Goal: Find contact information: Find contact information

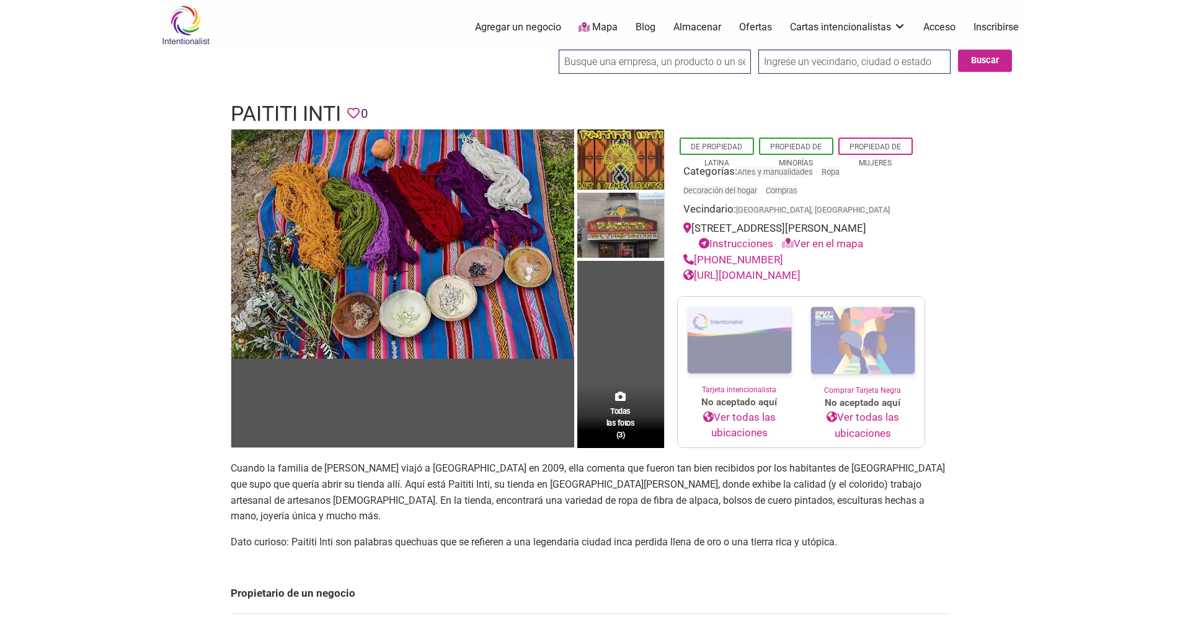
click at [757, 280] on font "[URL][DOMAIN_NAME]" at bounding box center [747, 275] width 107 height 12
drag, startPoint x: 691, startPoint y: 229, endPoint x: 876, endPoint y: 229, distance: 185.4
click at [876, 229] on div "[STREET_ADDRESS][PERSON_NAME] Instrucciones Ver en el mapa" at bounding box center [801, 237] width 236 height 32
copy font "[STREET_ADDRESS][PERSON_NAME]"
click at [628, 217] on img at bounding box center [620, 227] width 87 height 68
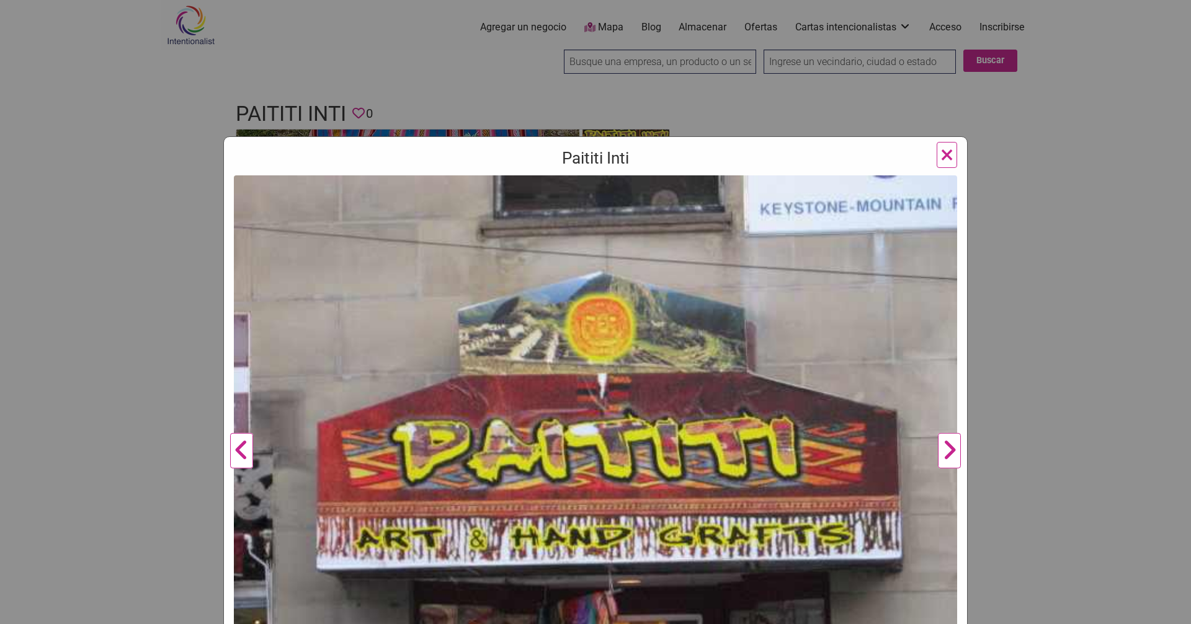
click at [234, 451] on button "Anterior" at bounding box center [241, 451] width 34 height 552
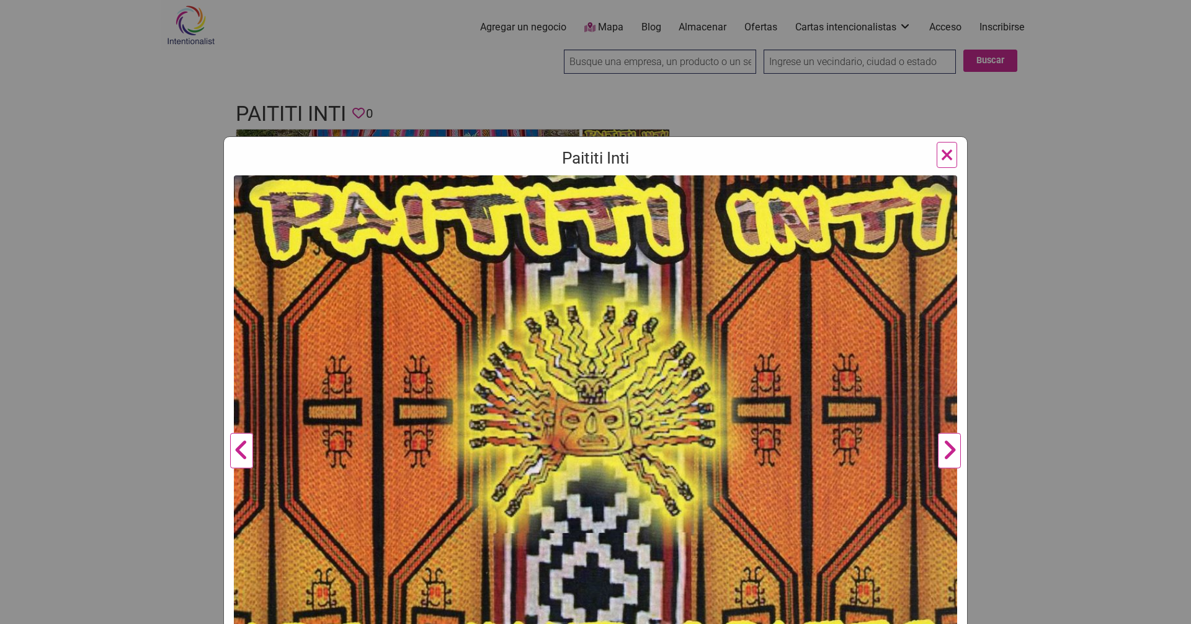
click at [234, 451] on button "Anterior" at bounding box center [241, 451] width 34 height 552
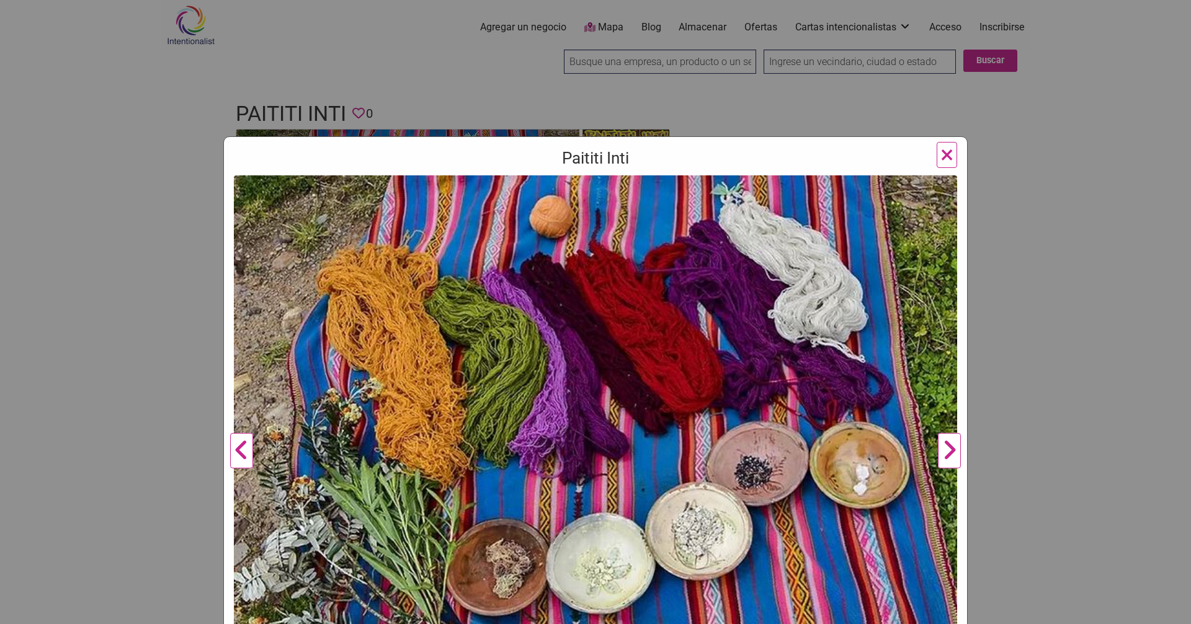
click at [234, 451] on button "Anterior" at bounding box center [241, 451] width 34 height 552
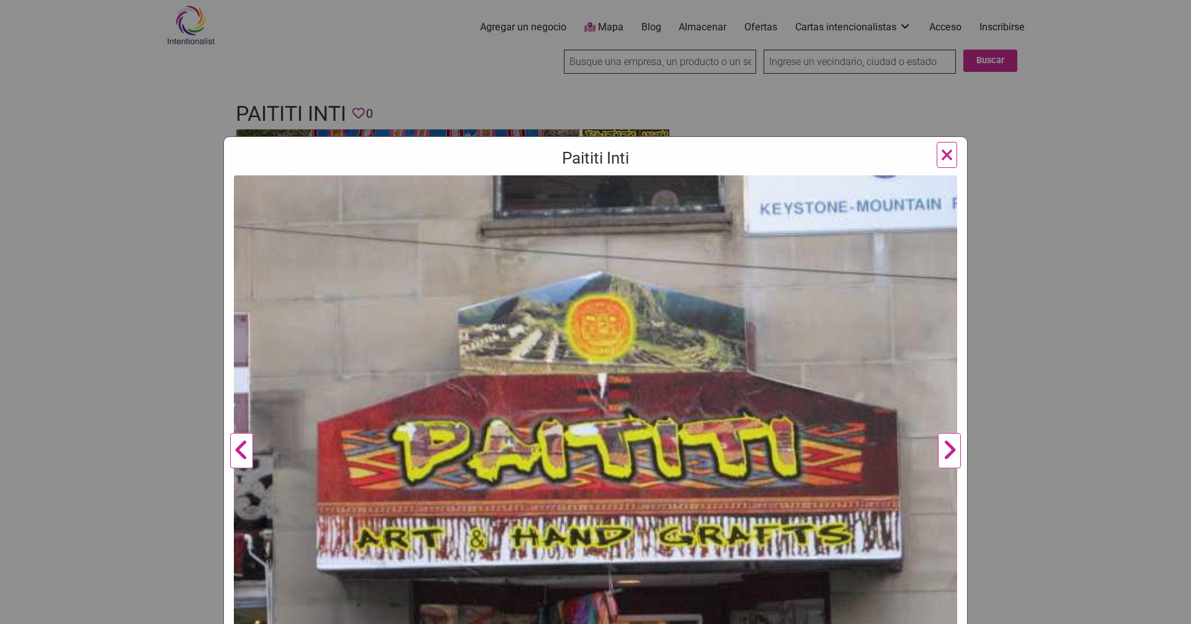
click at [234, 451] on button "Anterior" at bounding box center [241, 451] width 34 height 552
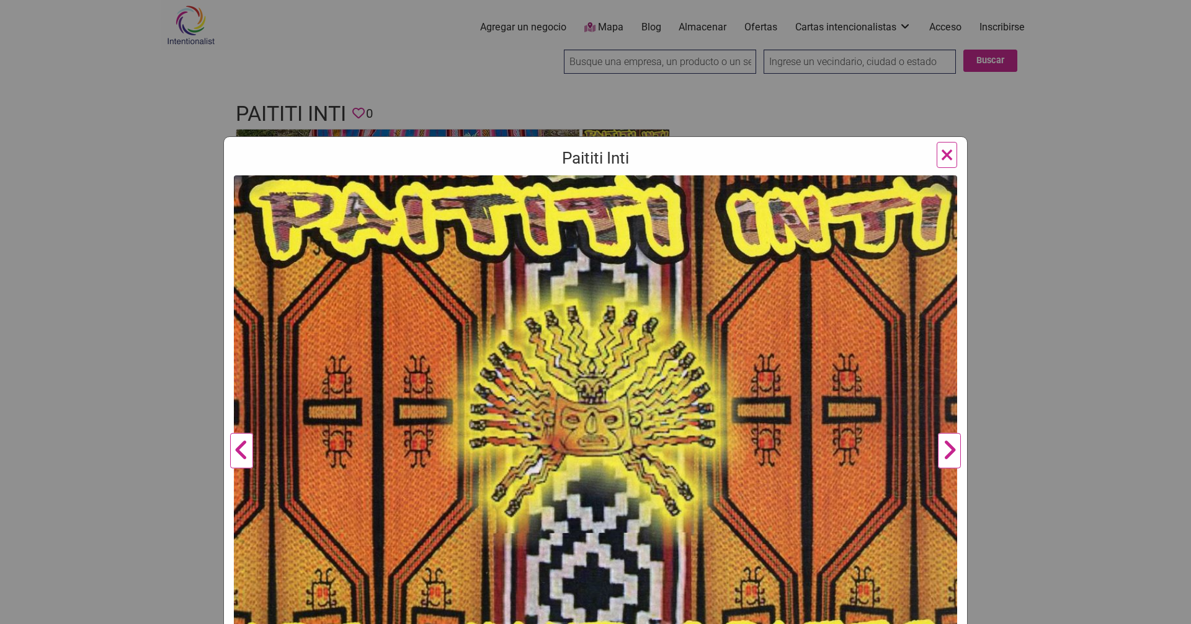
click at [947, 158] on font "×" at bounding box center [946, 154] width 13 height 29
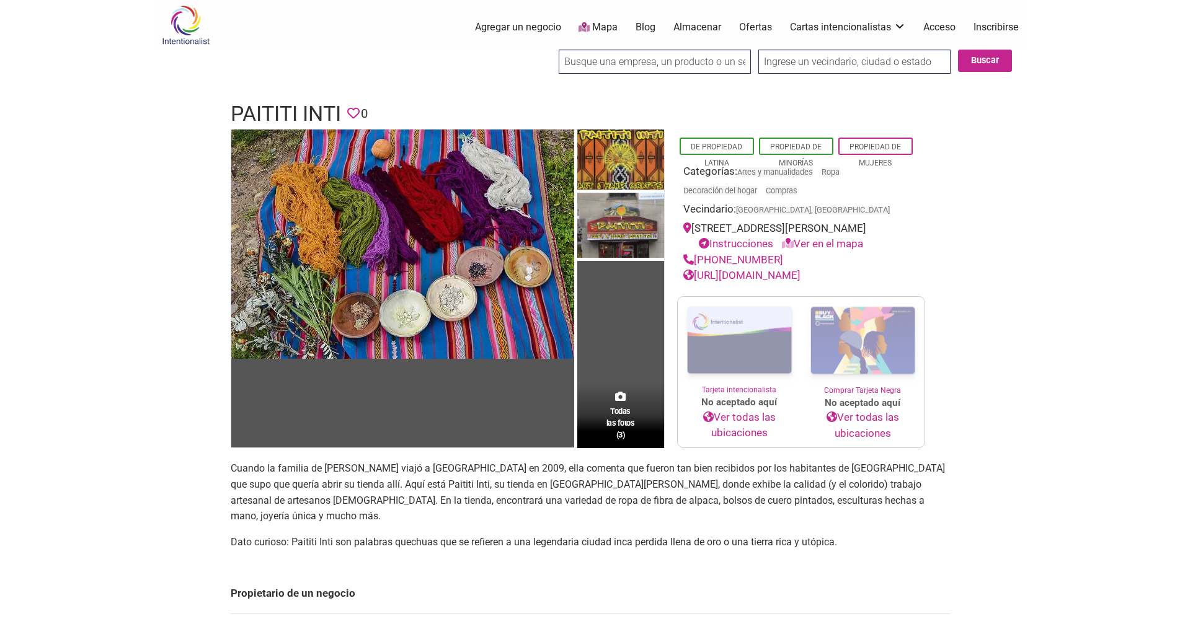
click at [735, 263] on font "[PHONE_NUMBER]" at bounding box center [738, 260] width 89 height 12
click at [1069, 221] on body "× Menú 0 Agregar un negocio Mapa Blog Almacenar Ofertas Cartas intencionalistas…" at bounding box center [590, 312] width 1180 height 624
click at [761, 273] on font "[URL][DOMAIN_NAME]" at bounding box center [747, 275] width 107 height 12
drag, startPoint x: 775, startPoint y: 260, endPoint x: 686, endPoint y: 266, distance: 88.8
click at [686, 266] on div "[PHONE_NUMBER]" at bounding box center [801, 260] width 236 height 16
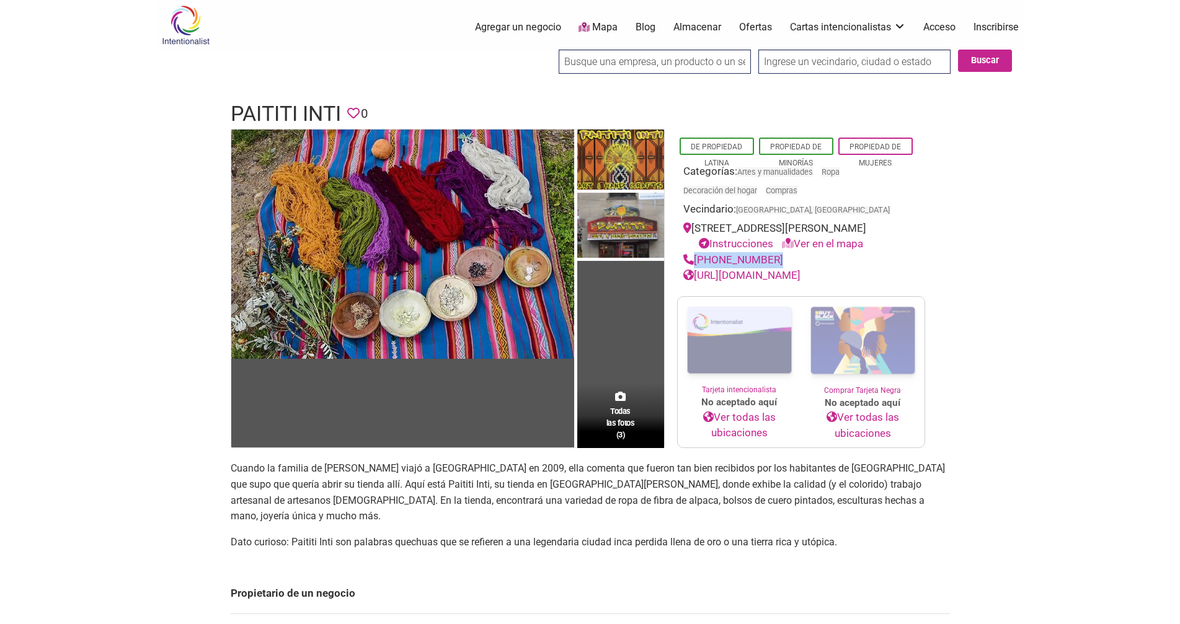
copy link "[PHONE_NUMBER]"
